Goal: Task Accomplishment & Management: Complete application form

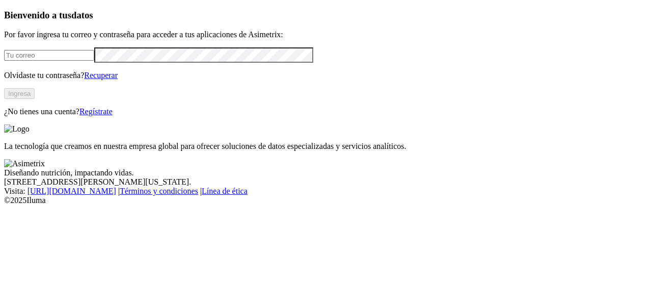
click at [40, 61] on input "email" at bounding box center [49, 55] width 90 height 11
click at [44, 61] on input "email" at bounding box center [49, 55] width 90 height 11
type input "[PERSON_NAME][EMAIL_ADDRESS][PERSON_NAME][DOMAIN_NAME]"
click at [35, 99] on button "Ingresa" at bounding box center [19, 93] width 31 height 11
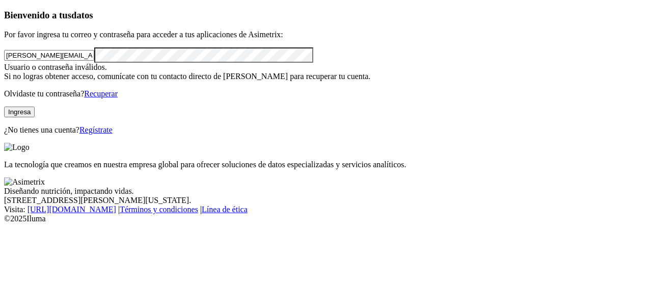
click at [118, 98] on link "Recuperar" at bounding box center [101, 93] width 34 height 9
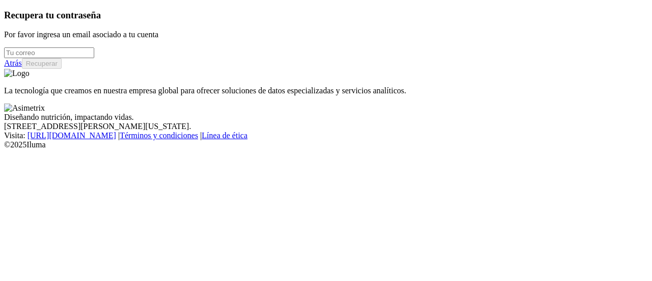
click at [94, 58] on input "email" at bounding box center [49, 52] width 90 height 11
type input "[PERSON_NAME][EMAIL_ADDRESS][PERSON_NAME][DOMAIN_NAME]"
click at [62, 69] on button "Recuperar" at bounding box center [42, 63] width 40 height 11
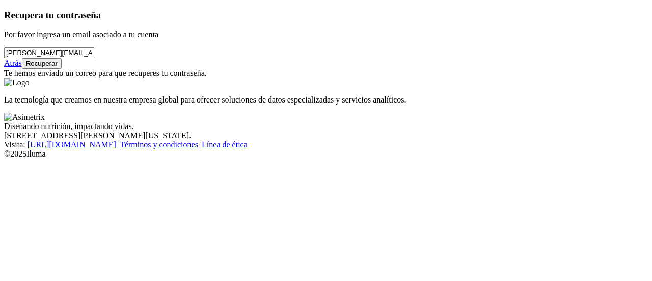
click at [22, 67] on link "Atrás" at bounding box center [13, 63] width 18 height 9
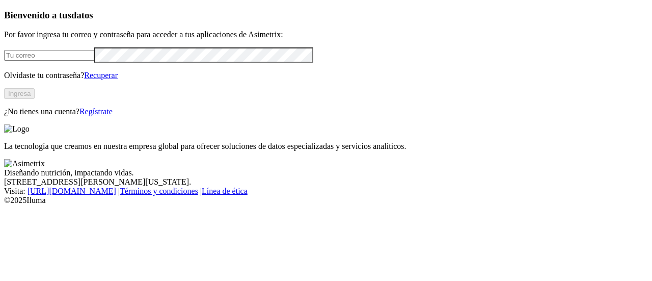
click at [87, 61] on input "email" at bounding box center [49, 55] width 90 height 11
type input "[PERSON_NAME][EMAIL_ADDRESS][PERSON_NAME][DOMAIN_NAME]"
click at [113, 116] on link "Regístrate" at bounding box center [95, 111] width 33 height 9
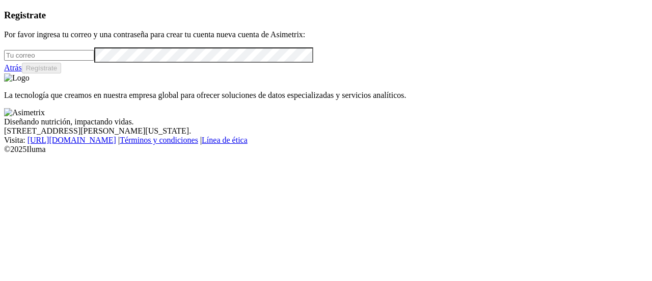
click at [88, 61] on input "email" at bounding box center [49, 55] width 90 height 11
click at [60, 61] on input "email" at bounding box center [49, 55] width 90 height 11
paste input "inversionesduranflorez@duflosas.com"
type input "inversionesduranflorez@duflosas.com"
drag, startPoint x: 166, startPoint y: 71, endPoint x: 0, endPoint y: 72, distance: 166.1
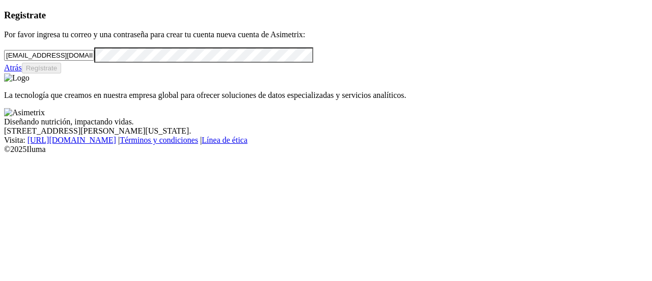
click at [4, 72] on div "Registrate Por favor ingresa tu correo y una contraseña para crear tu cuenta nu…" at bounding box center [326, 42] width 644 height 64
type input "[PERSON_NAME][EMAIL_ADDRESS][PERSON_NAME][DOMAIN_NAME]"
click at [62, 73] on button "Regístrate" at bounding box center [42, 68] width 40 height 11
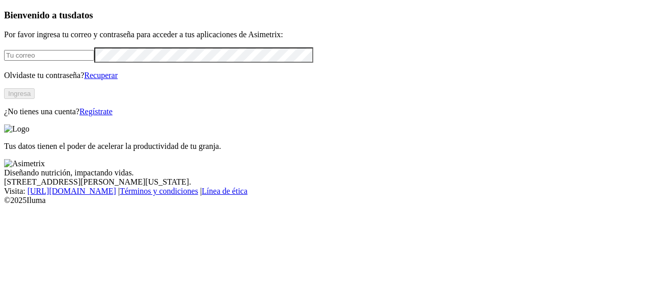
click at [94, 61] on input "email" at bounding box center [49, 55] width 90 height 11
type input "[PERSON_NAME][EMAIL_ADDRESS][PERSON_NAME][DOMAIN_NAME]"
click at [35, 99] on button "Ingresa" at bounding box center [19, 93] width 31 height 11
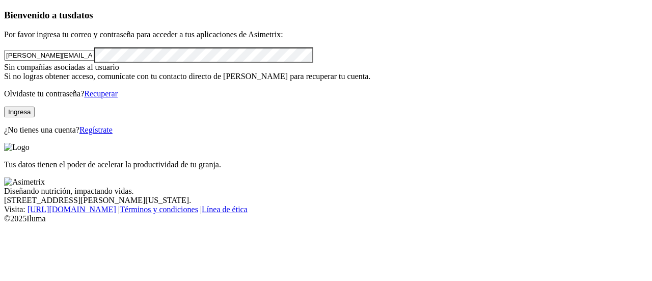
click at [94, 61] on input "[PERSON_NAME][EMAIL_ADDRESS][PERSON_NAME][DOMAIN_NAME]" at bounding box center [49, 55] width 90 height 11
